Goal: Find specific page/section: Find specific page/section

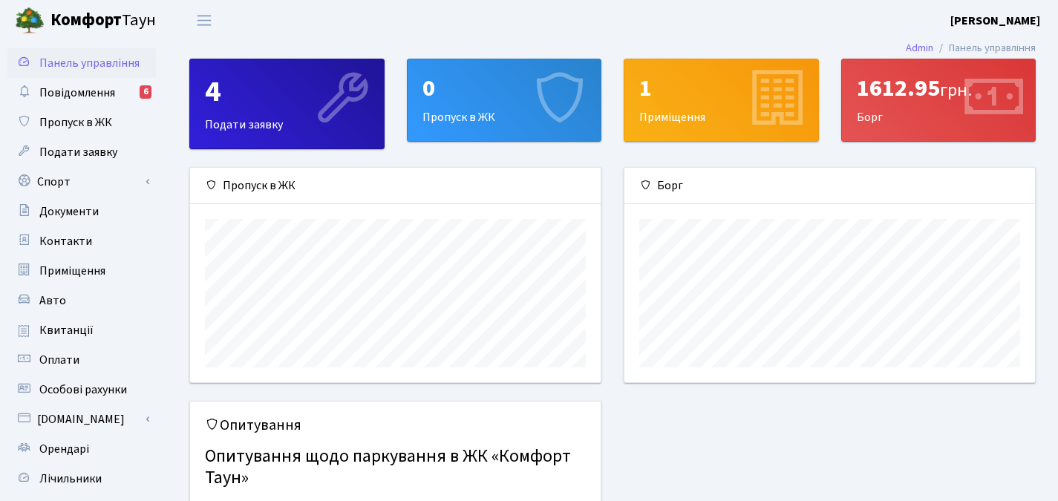
scroll to position [215, 411]
click at [73, 326] on span "Квитанції" at bounding box center [66, 330] width 54 height 16
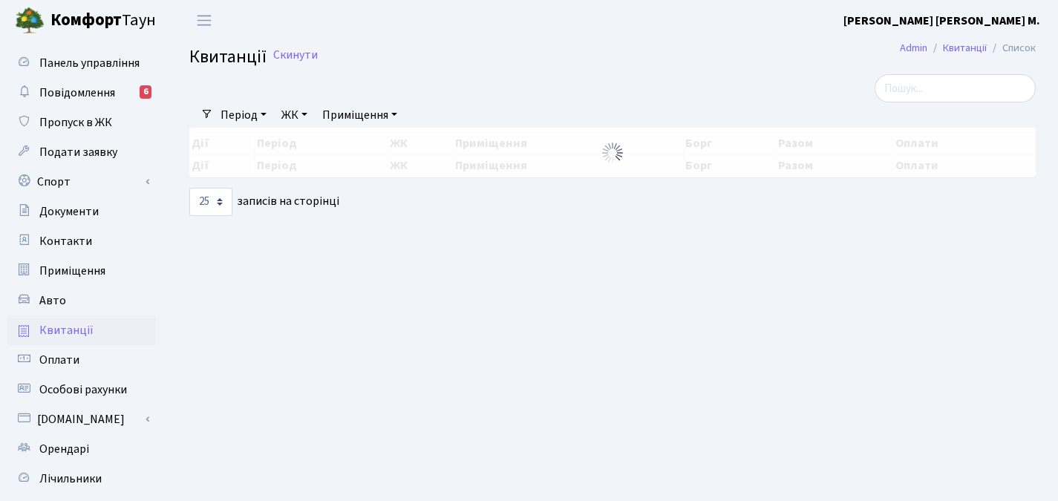
select select "25"
click at [76, 361] on span "Оплати" at bounding box center [59, 360] width 40 height 16
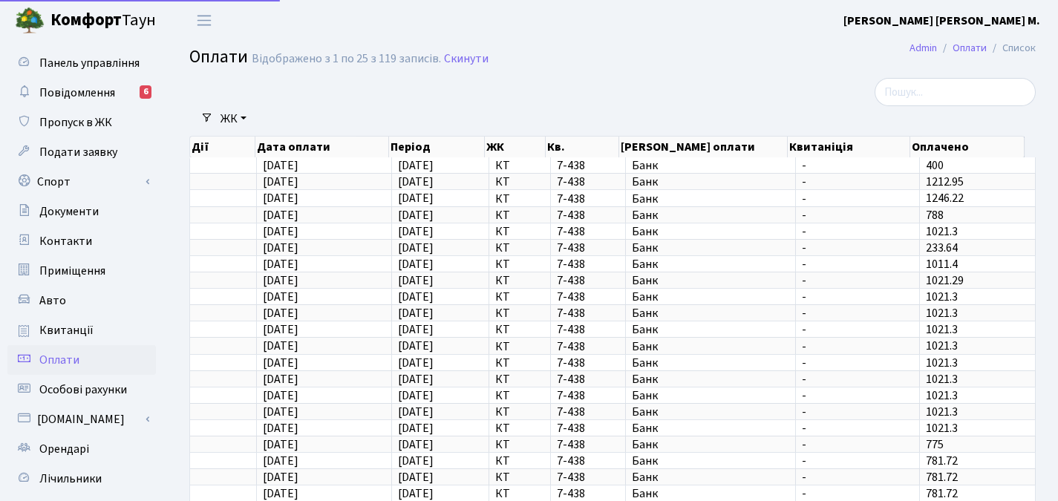
select select "25"
